Goal: Information Seeking & Learning: Learn about a topic

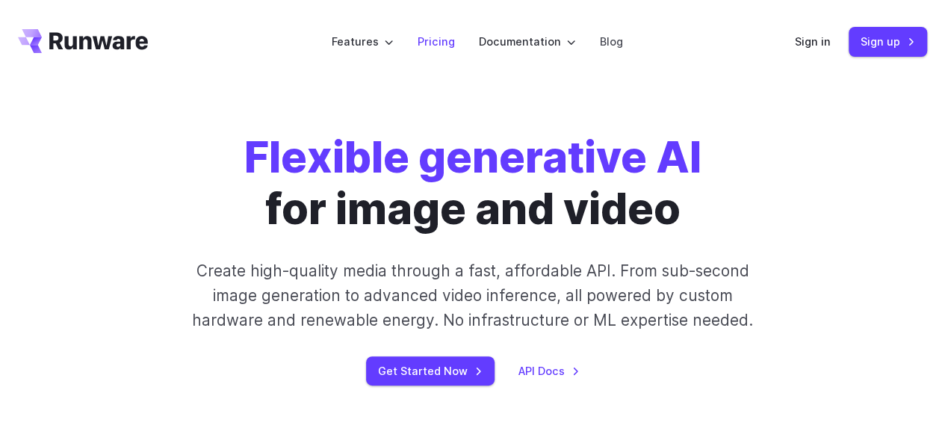
click at [429, 47] on link "Pricing" at bounding box center [435, 41] width 37 height 17
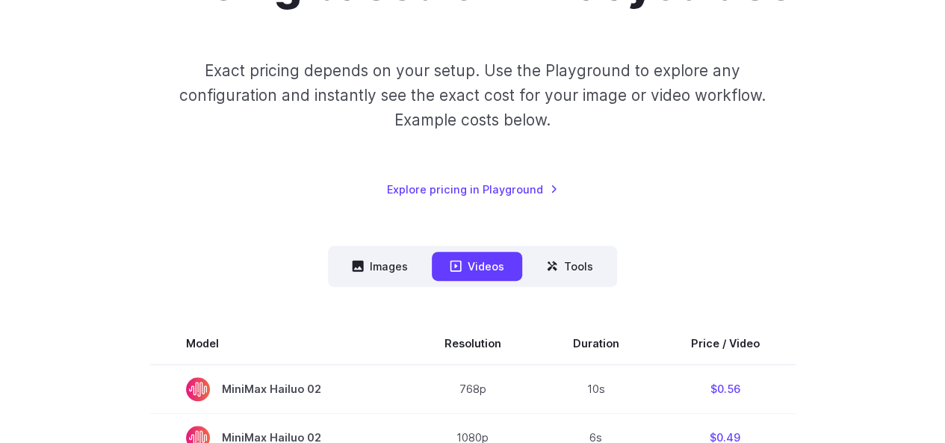
scroll to position [224, 0]
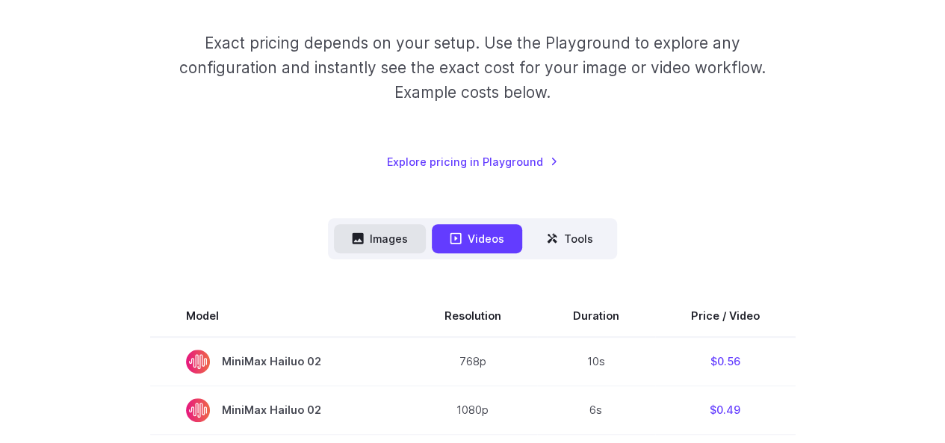
click at [371, 243] on button "Images" at bounding box center [380, 238] width 92 height 29
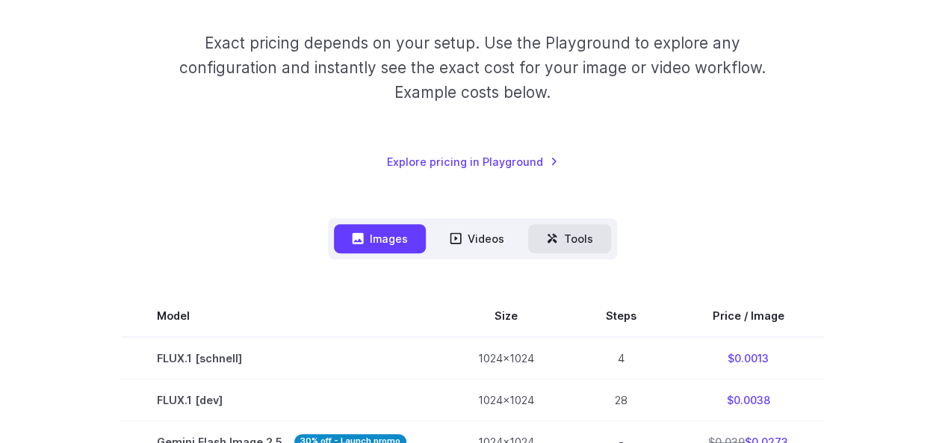
click at [563, 238] on button "Tools" at bounding box center [569, 238] width 83 height 29
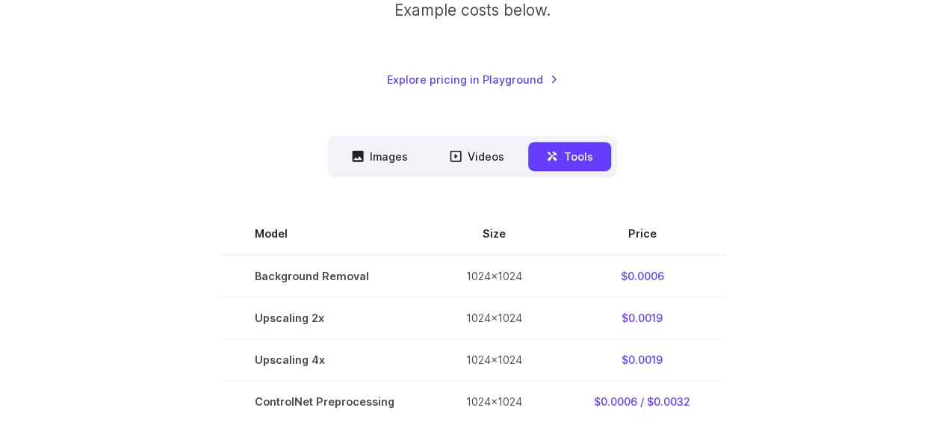
scroll to position [373, 0]
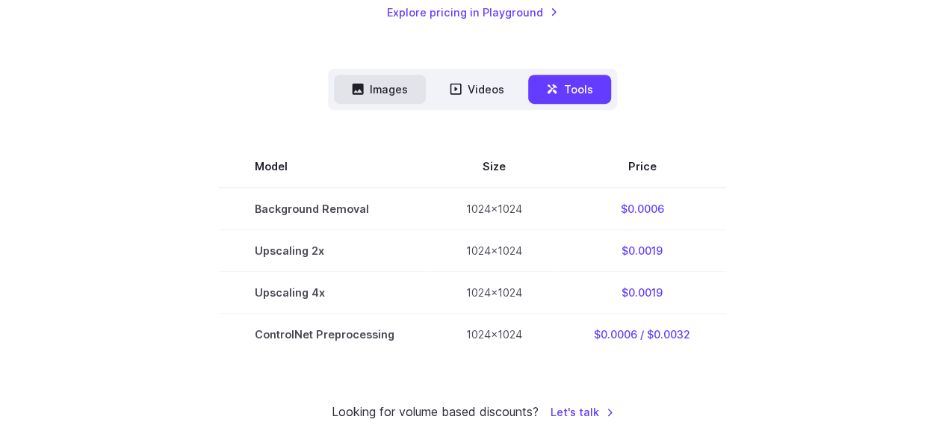
click at [398, 89] on button "Images" at bounding box center [380, 89] width 92 height 29
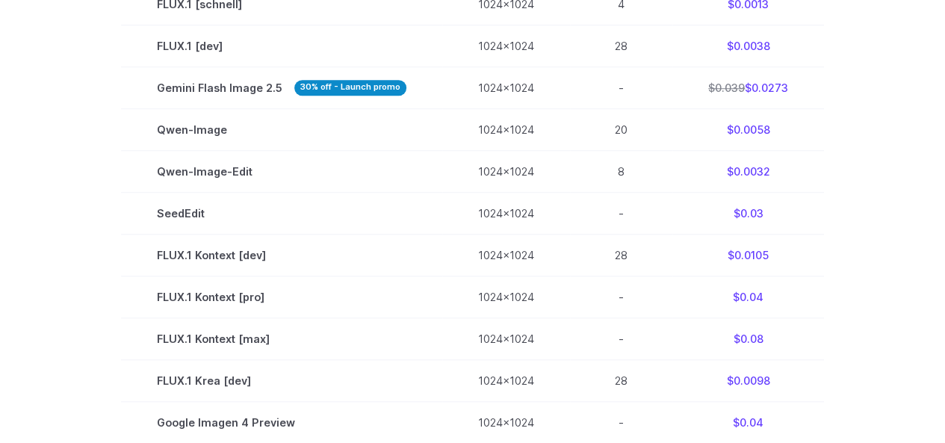
scroll to position [597, 0]
